Goal: Task Accomplishment & Management: Manage account settings

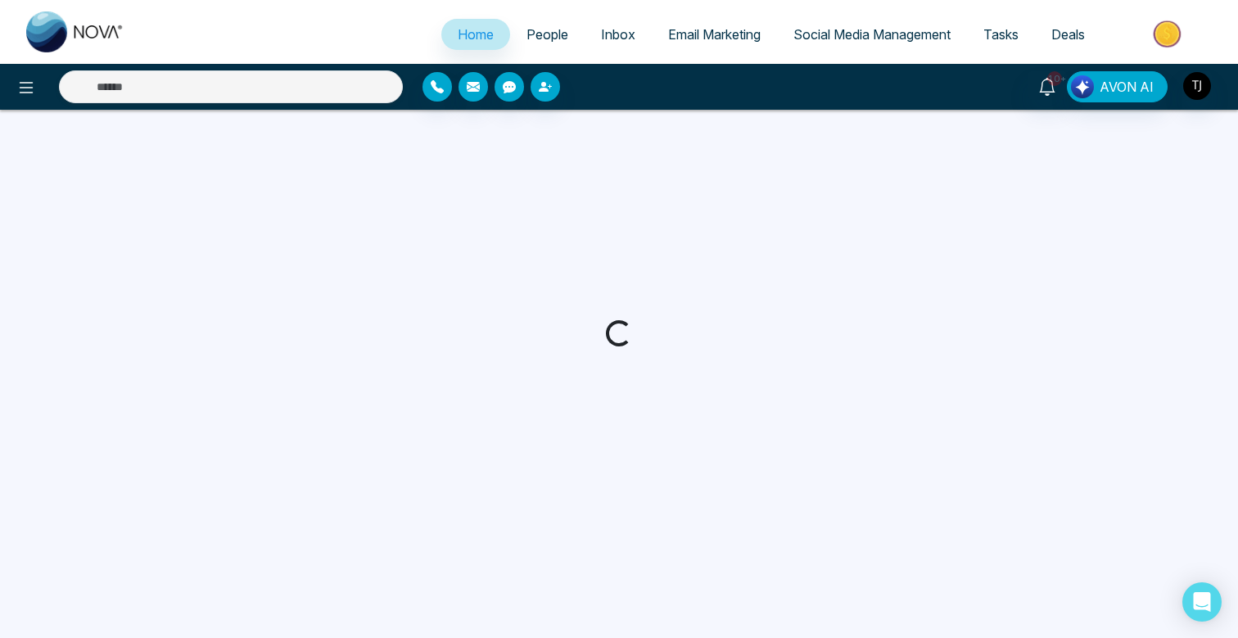
select select "*"
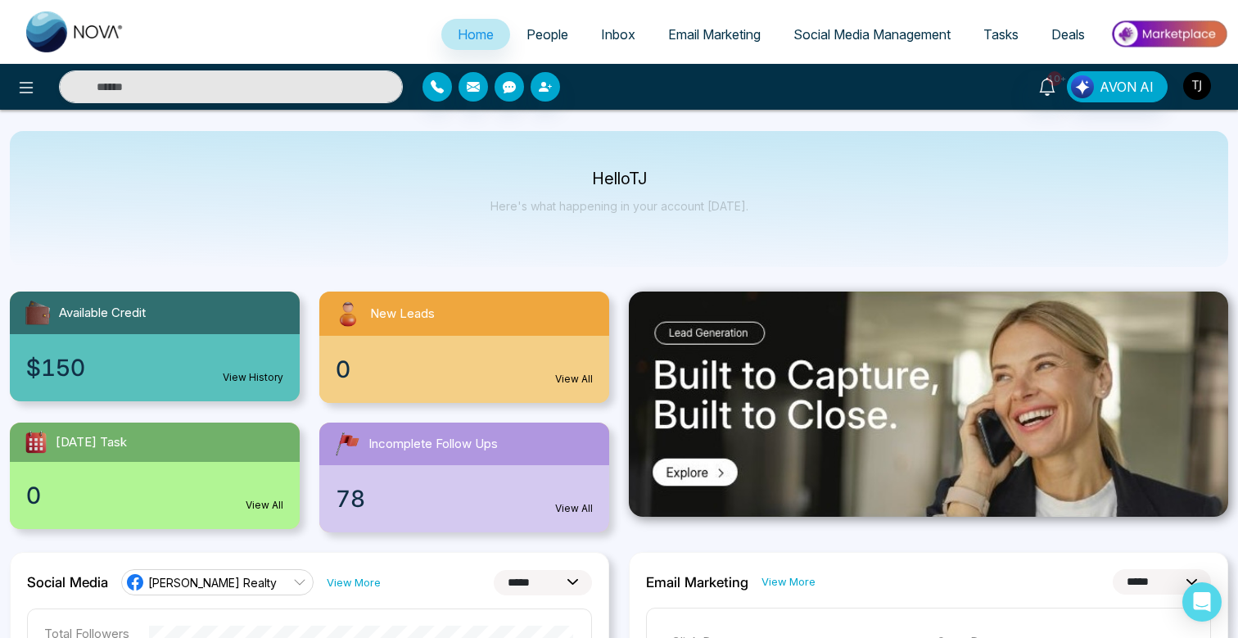
click at [1204, 96] on img "button" at bounding box center [1197, 86] width 28 height 28
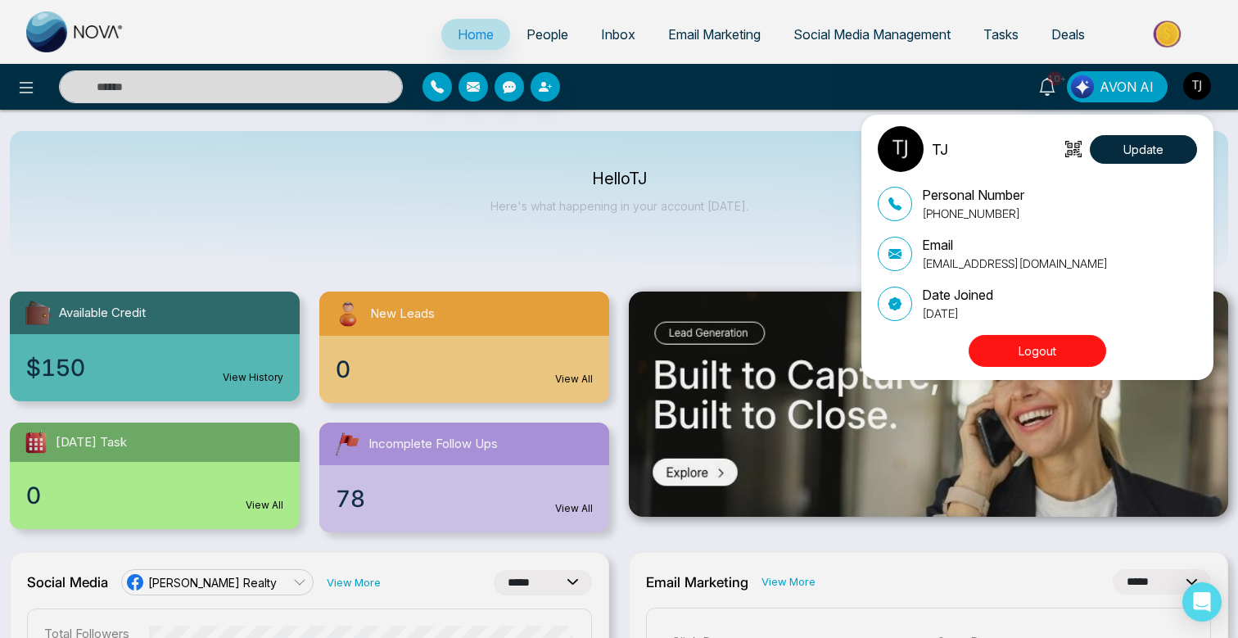
click at [1071, 363] on button "Logout" at bounding box center [1038, 351] width 138 height 32
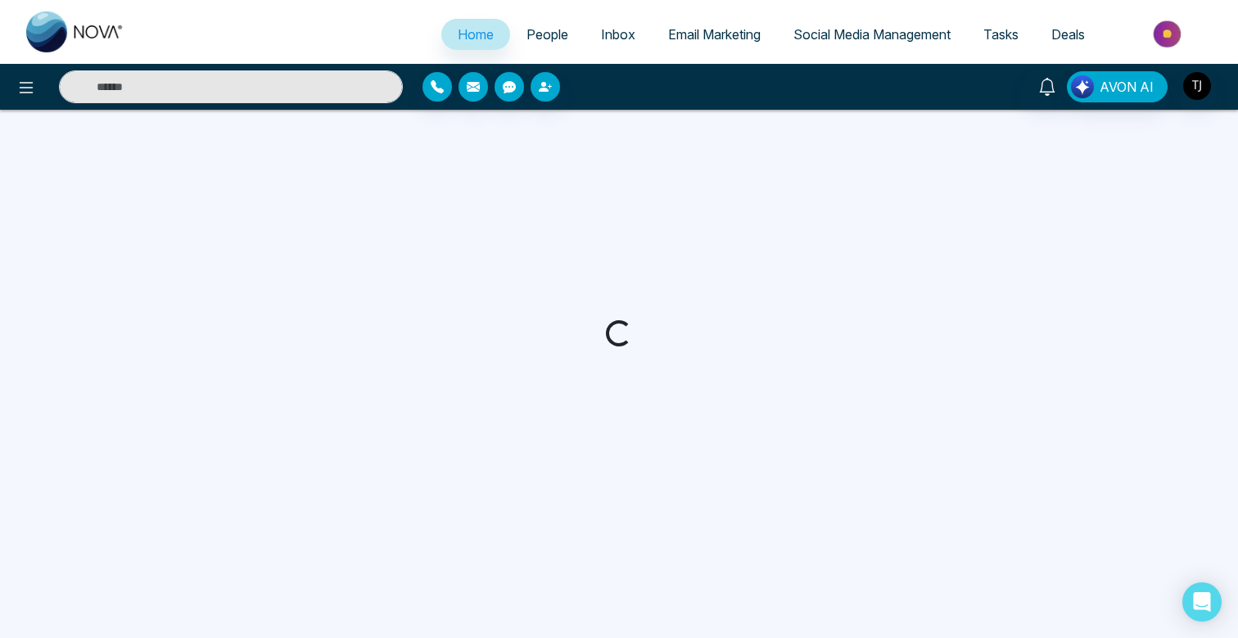
select select "*"
